Goal: Task Accomplishment & Management: Manage account settings

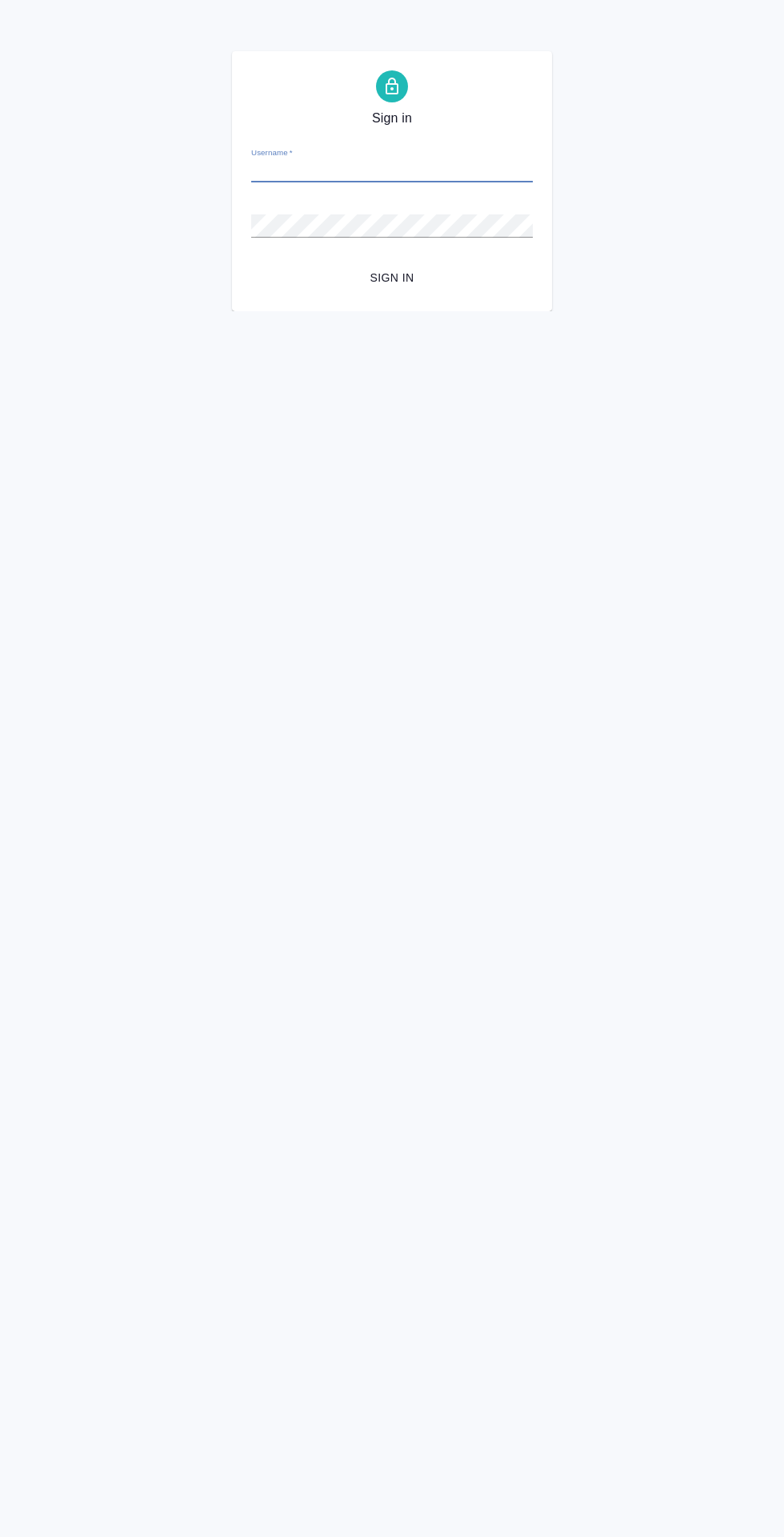
click at [425, 171] on input "Username   *" at bounding box center [392, 170] width 282 height 22
click at [298, 311] on html "Sign in Username   * Password   * urlPath   * /Work/68dbc12e4f0c5f6107a29fa4 Si…" at bounding box center [392, 155] width 784 height 311
click at [457, 174] on input "Username   *" at bounding box center [392, 170] width 282 height 22
click at [251, 263] on button "Sign in" at bounding box center [392, 277] width 282 height 30
click at [420, 170] on input "zenn93@gmail.com" at bounding box center [392, 170] width 282 height 22
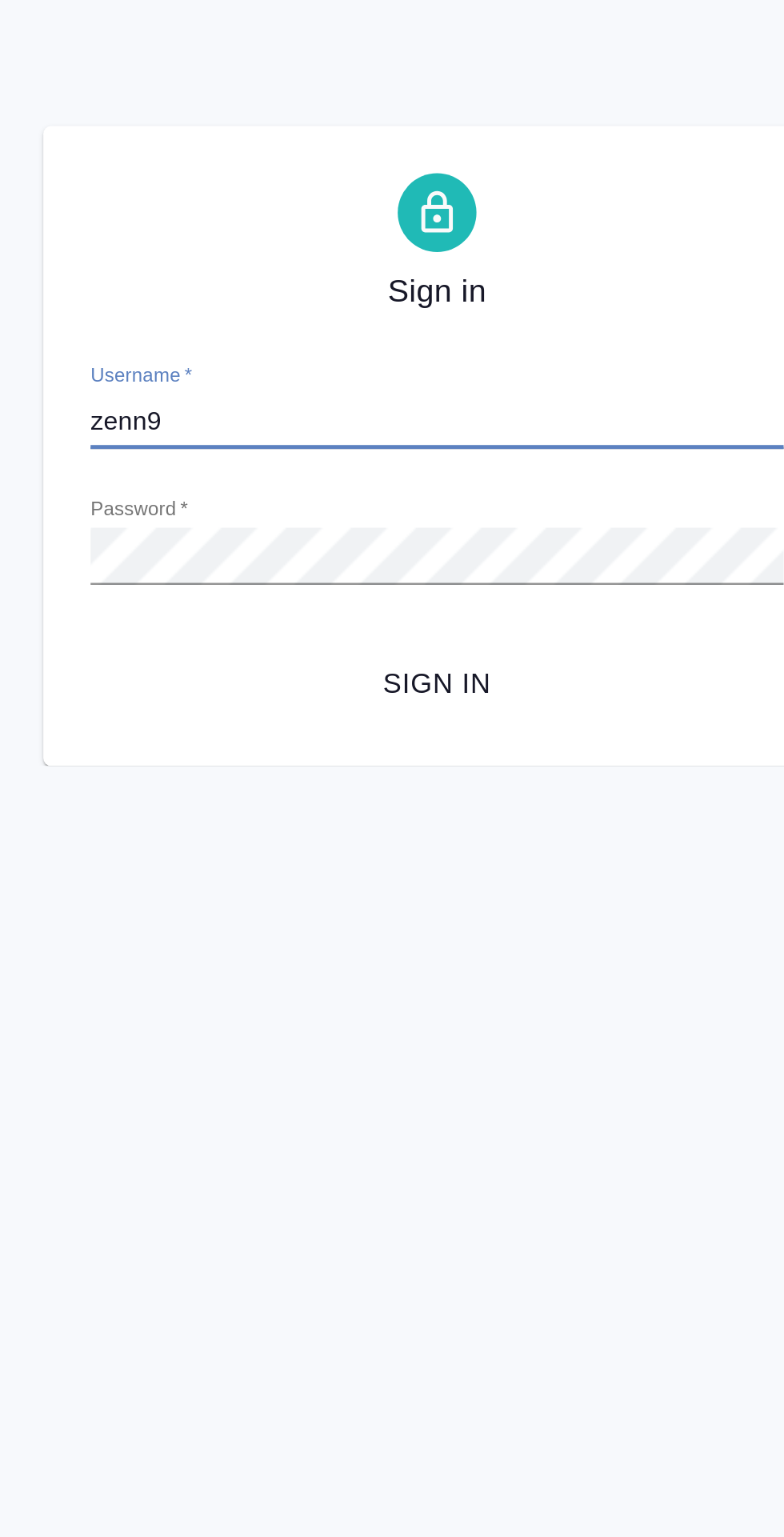
click at [473, 174] on input "zenn9" at bounding box center [392, 170] width 282 height 22
type input "z"
type input "a.zenkov@awatera.com"
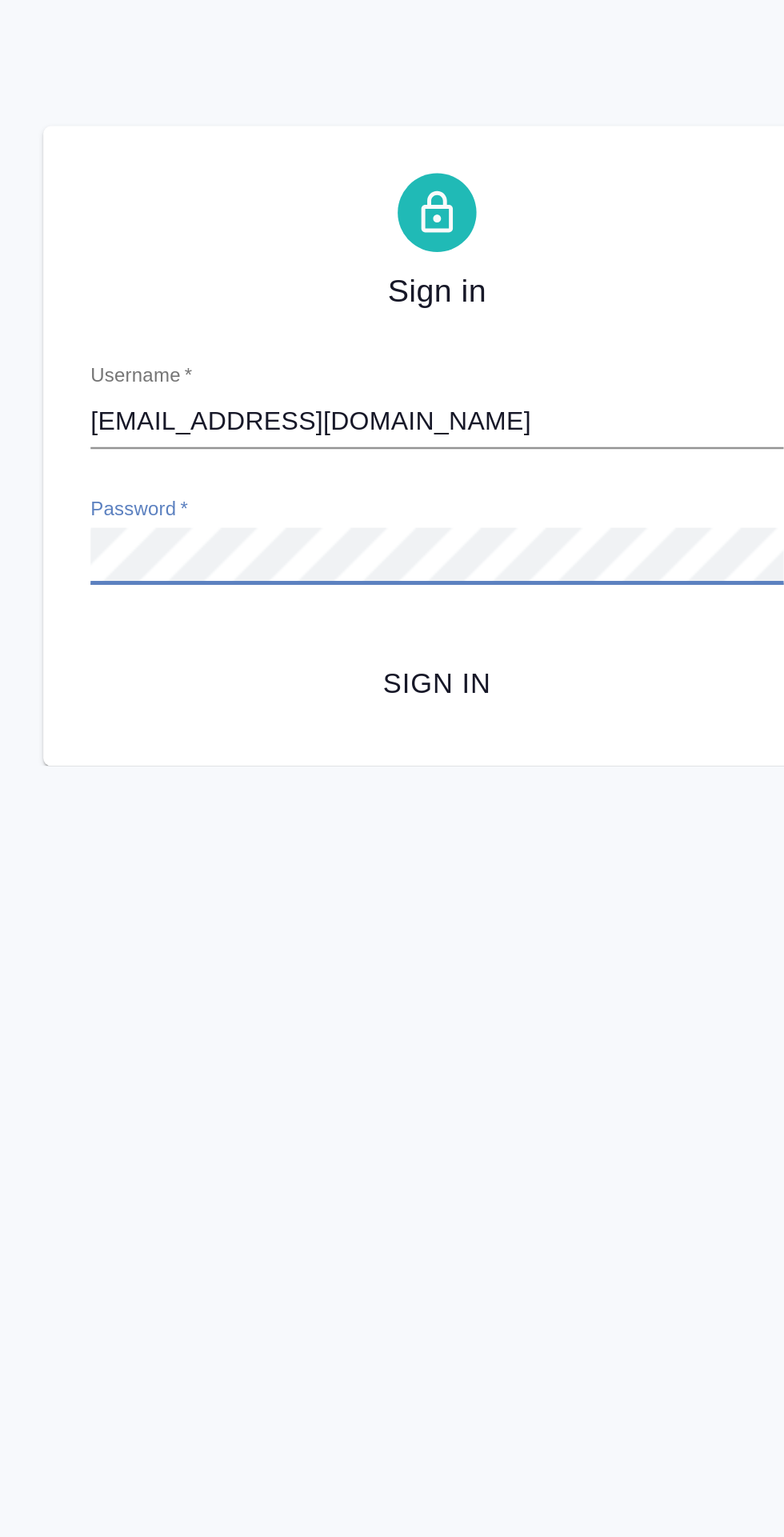
click at [398, 276] on span "Sign in" at bounding box center [391, 278] width 256 height 20
